Goal: Find specific page/section: Find specific page/section

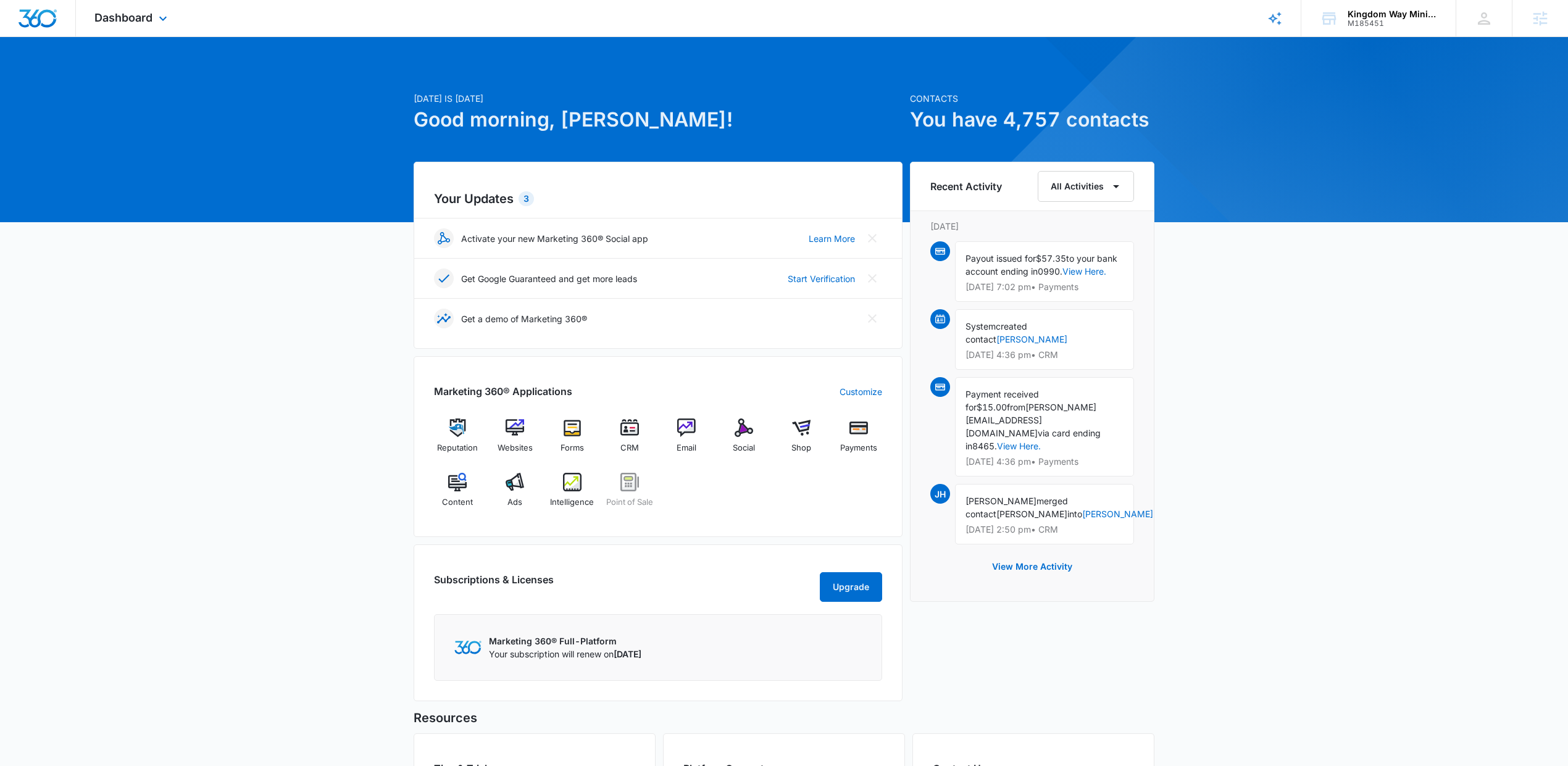
click at [139, 4] on div "Dashboard Apps Reputation Websites Forms CRM Email Social Shop Payments POS Con…" at bounding box center [132, 18] width 113 height 37
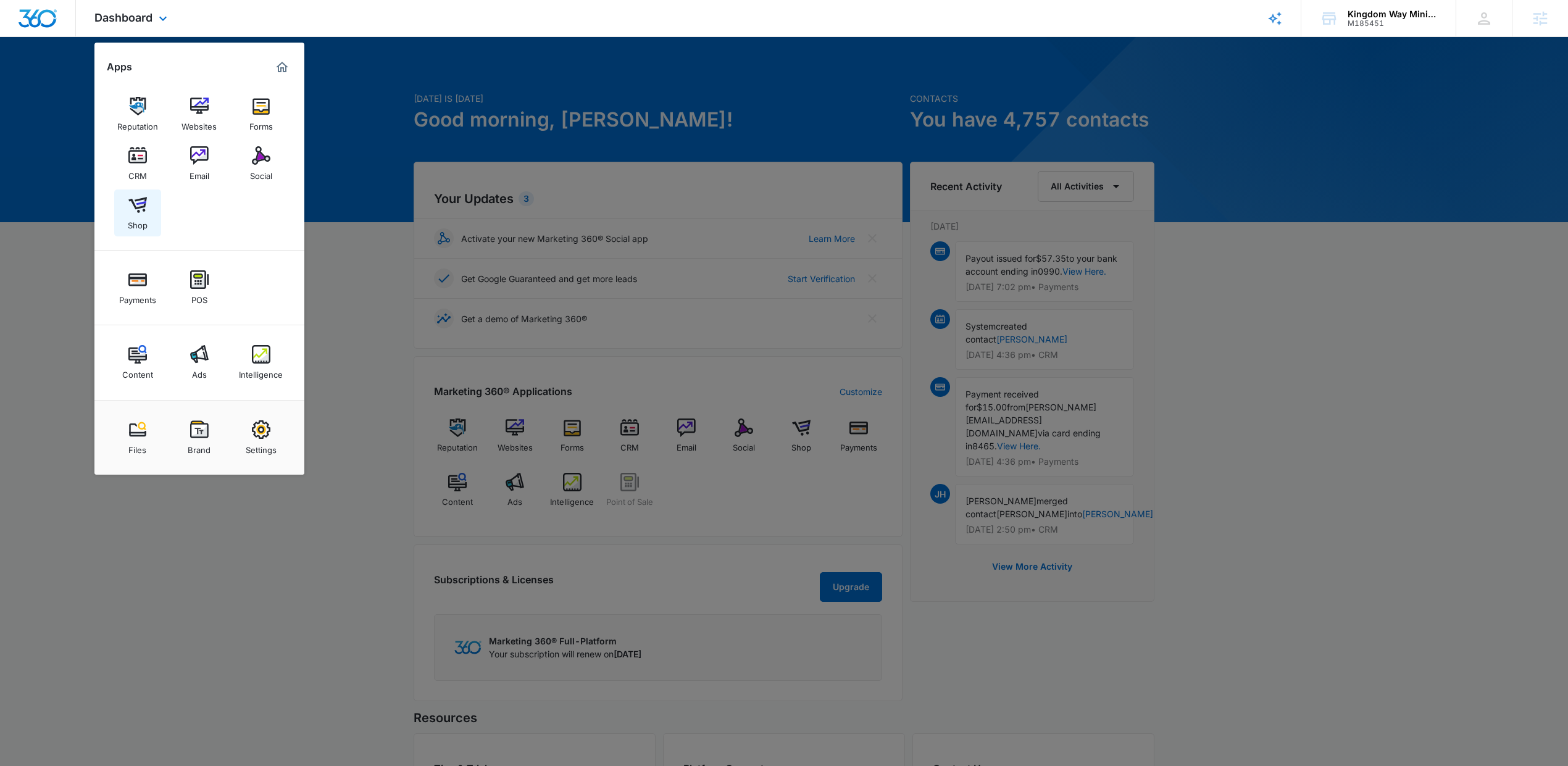
click at [137, 212] on img at bounding box center [137, 205] width 19 height 19
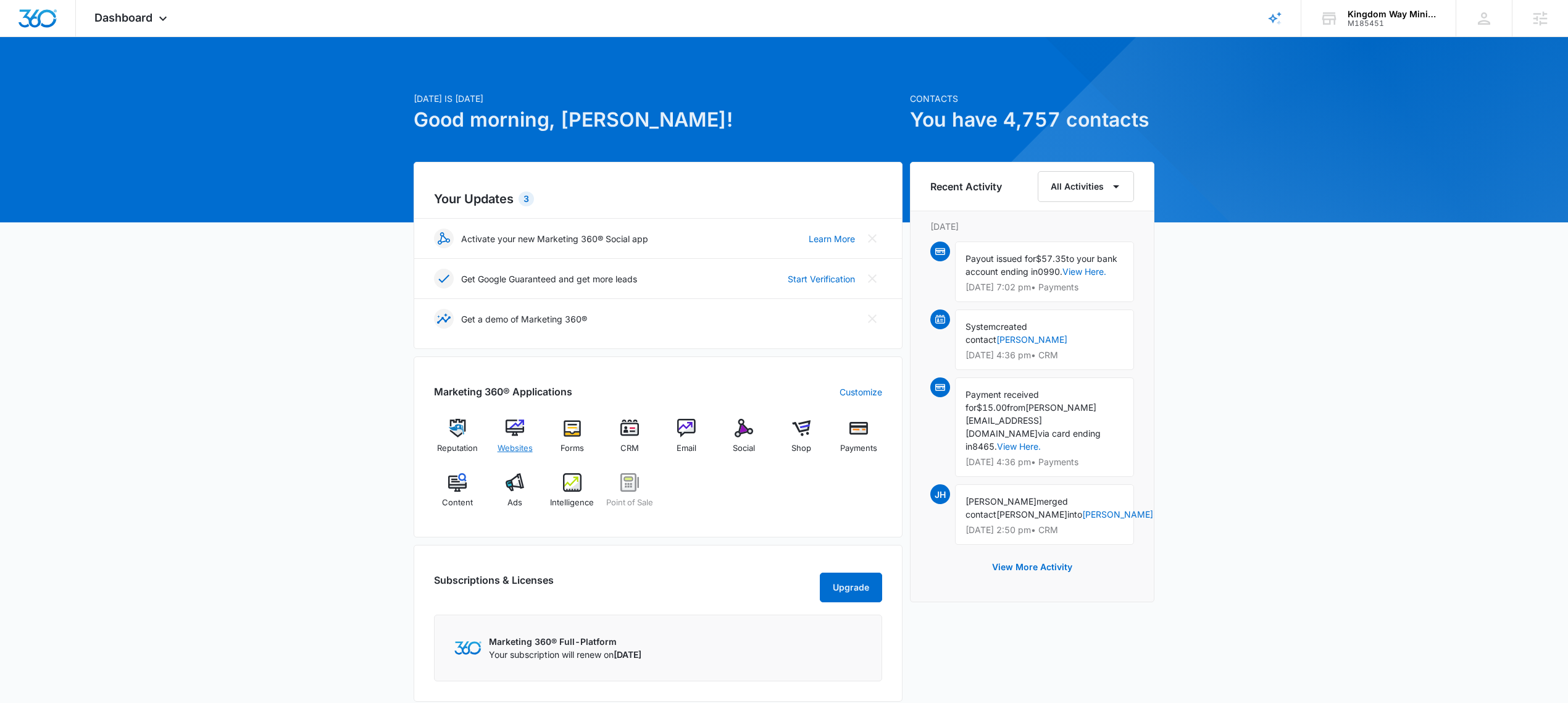
click at [527, 444] on span "Websites" at bounding box center [515, 448] width 35 height 12
